Goal: Task Accomplishment & Management: Use online tool/utility

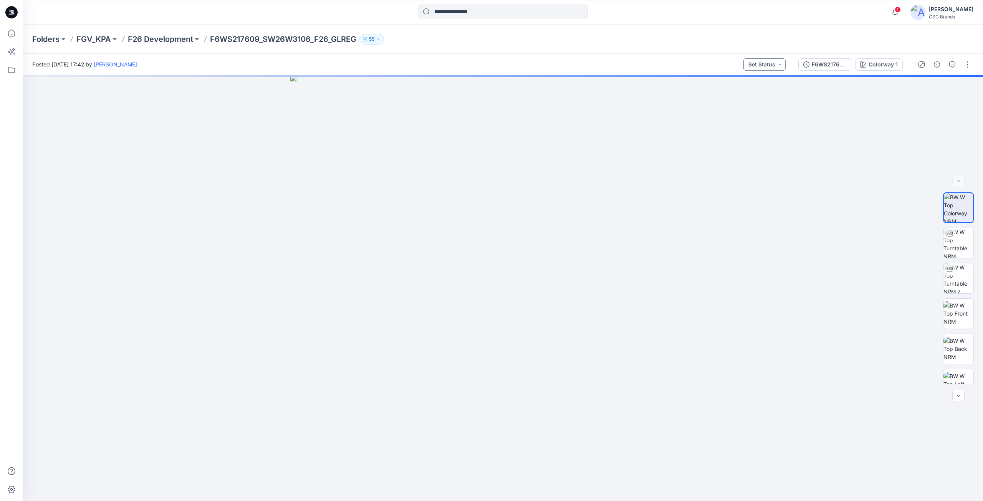
click at [773, 64] on button "Set Status" at bounding box center [764, 64] width 42 height 12
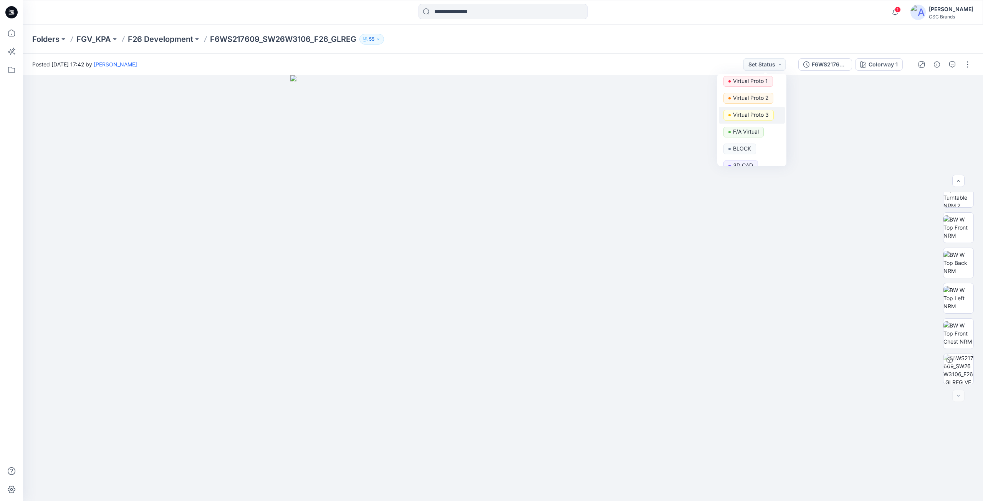
scroll to position [29, 0]
click at [756, 119] on p "F/A Virtual" at bounding box center [746, 122] width 26 height 10
click at [959, 394] on div at bounding box center [958, 396] width 12 height 12
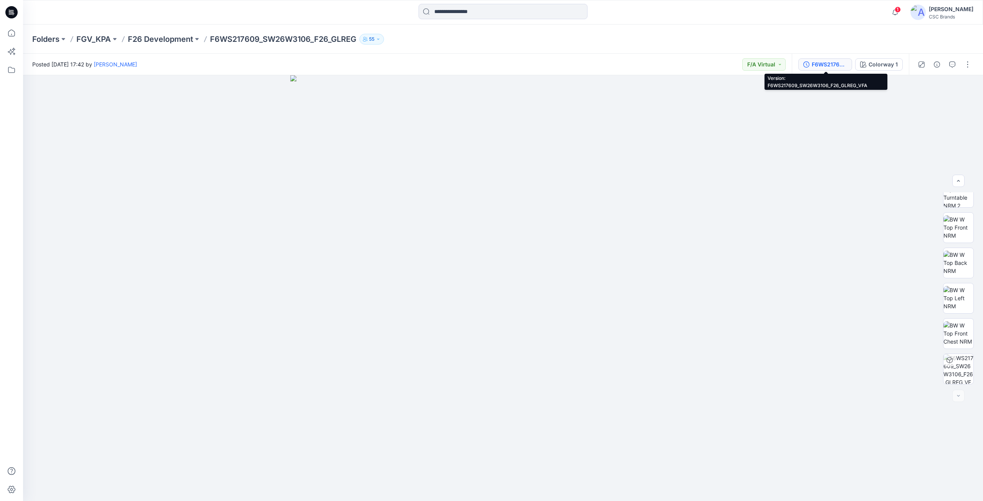
click at [832, 66] on div "F6WS217609_SW26W3106_F26_GLREG_VFA" at bounding box center [828, 64] width 35 height 8
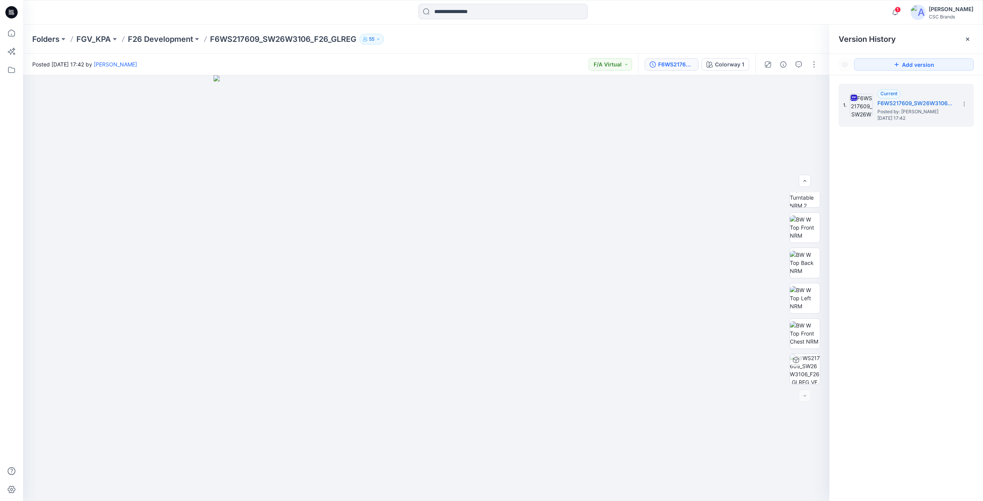
click at [820, 66] on div at bounding box center [790, 64] width 71 height 21
click at [816, 65] on button "button" at bounding box center [814, 64] width 12 height 12
click at [775, 102] on button "Edit" at bounding box center [781, 104] width 71 height 14
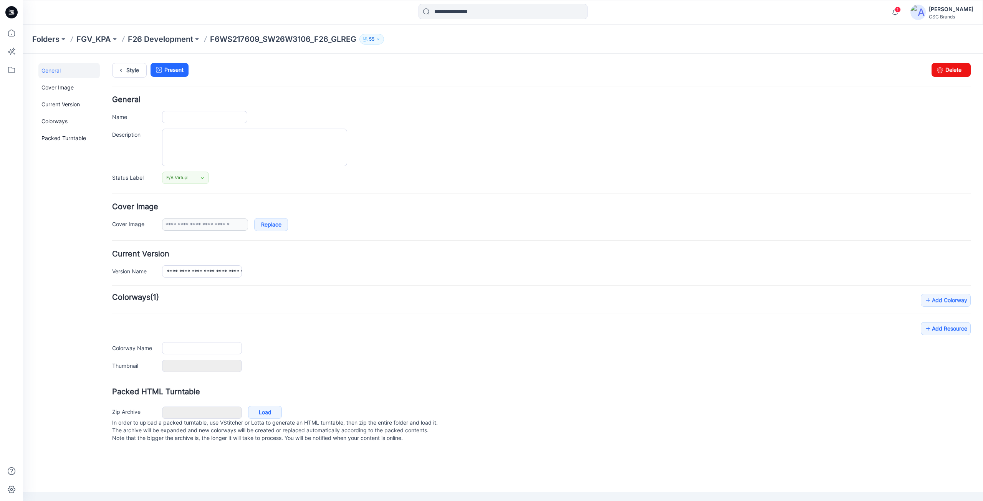
type input "**********"
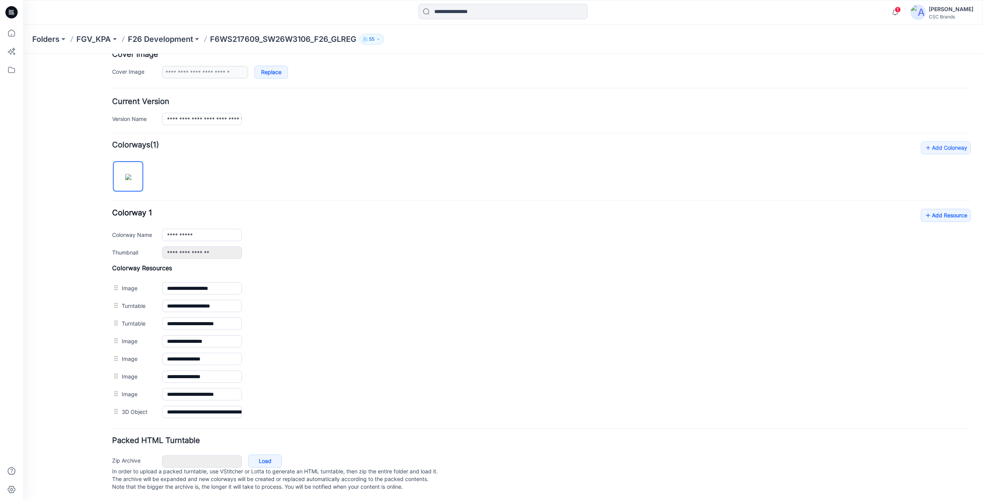
scroll to position [160, 0]
click at [924, 211] on icon at bounding box center [928, 215] width 8 height 12
click at [15, 10] on icon at bounding box center [11, 12] width 12 height 12
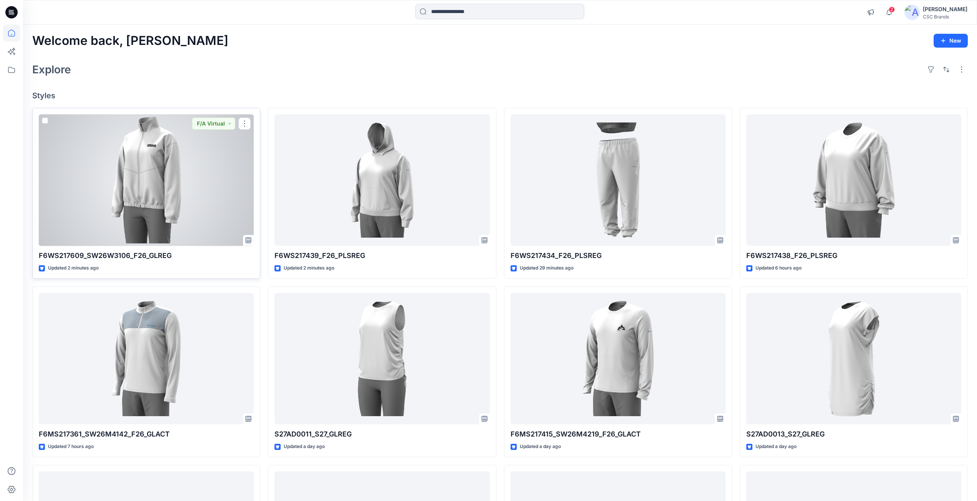
click at [195, 214] on div at bounding box center [146, 180] width 215 height 132
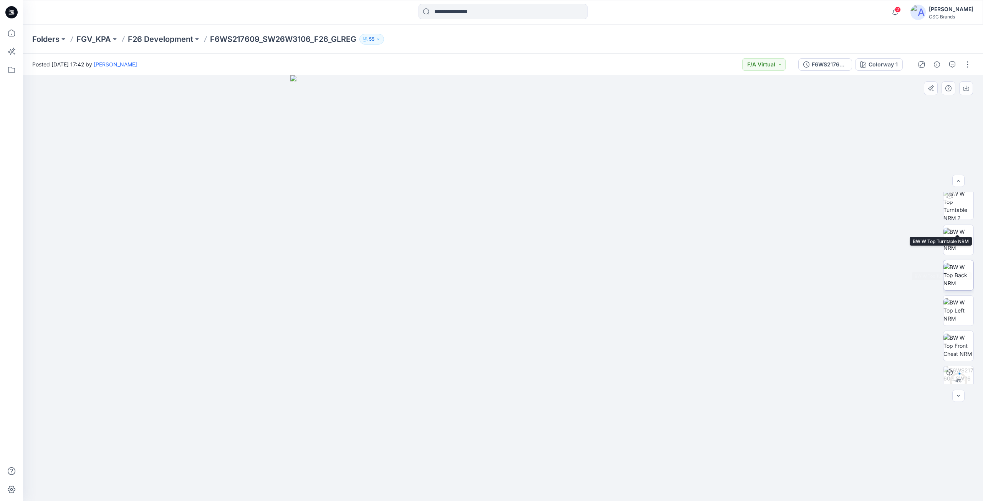
scroll to position [121, 0]
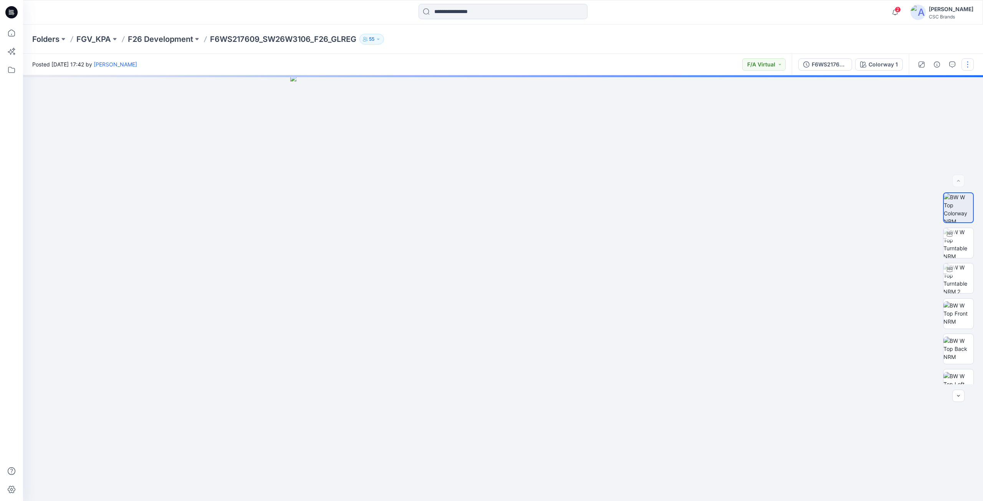
click at [964, 66] on button "button" at bounding box center [967, 64] width 12 height 12
click at [921, 105] on p "Edit" at bounding box center [918, 104] width 10 height 8
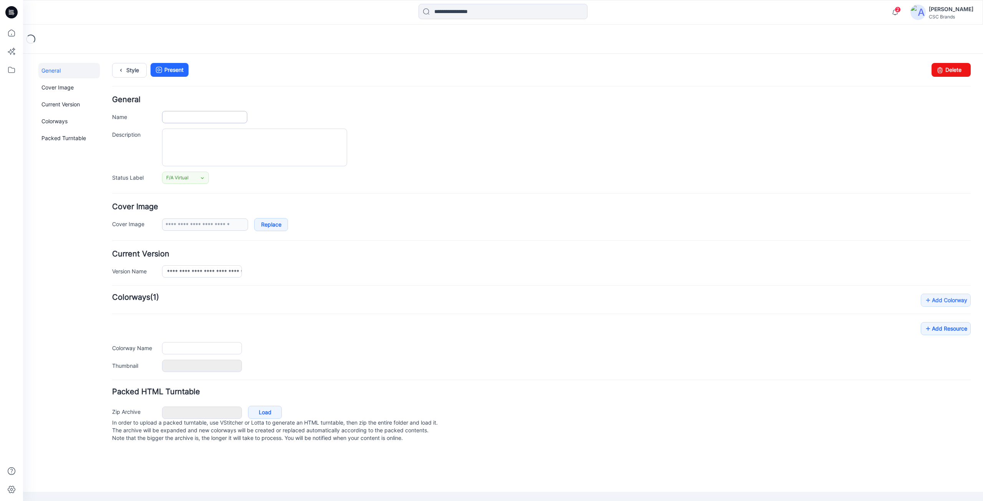
type input "**********"
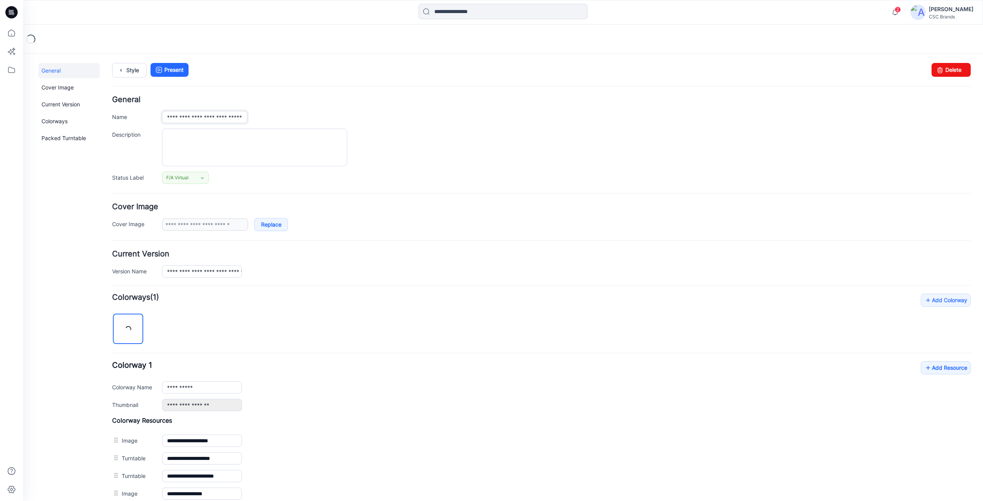
click at [184, 119] on input "**********" at bounding box center [204, 117] width 85 height 12
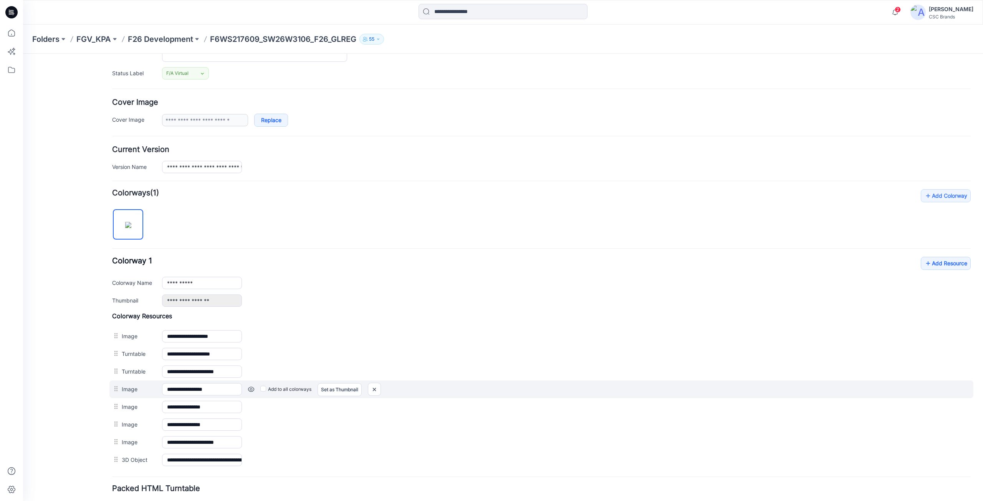
scroll to position [160, 0]
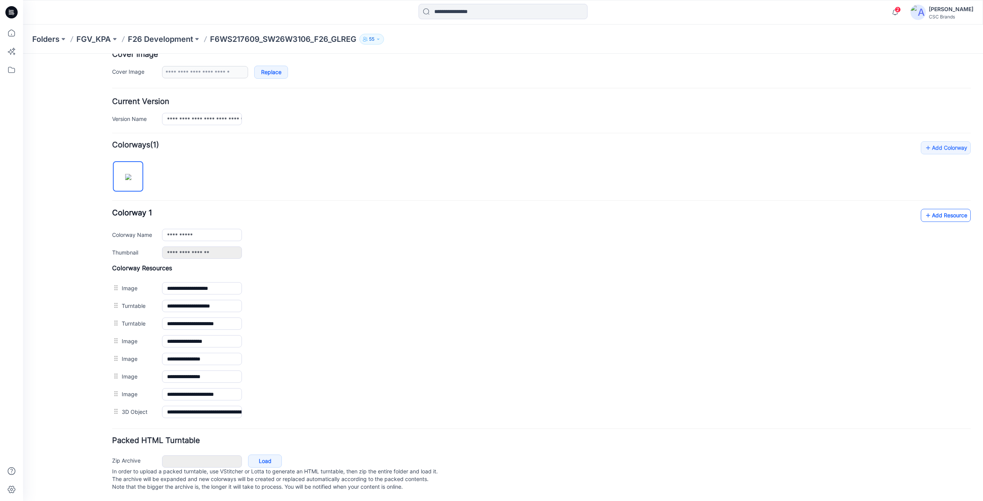
click at [947, 211] on link "Add Resource" at bounding box center [945, 215] width 50 height 13
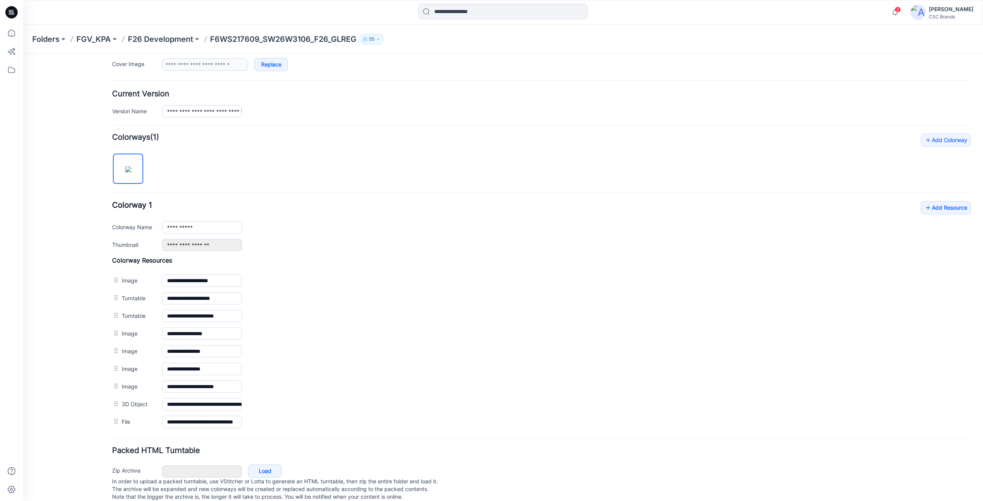
drag, startPoint x: 732, startPoint y: 117, endPoint x: 836, endPoint y: 101, distance: 104.9
click at [732, 117] on div "**********" at bounding box center [566, 111] width 808 height 12
